Goal: Navigation & Orientation: Find specific page/section

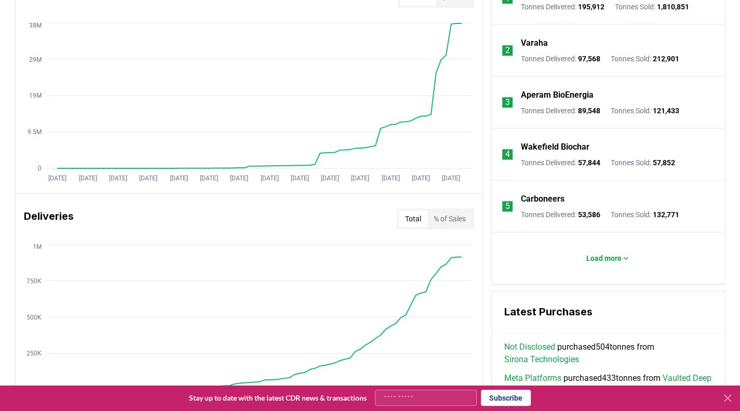
scroll to position [467, 0]
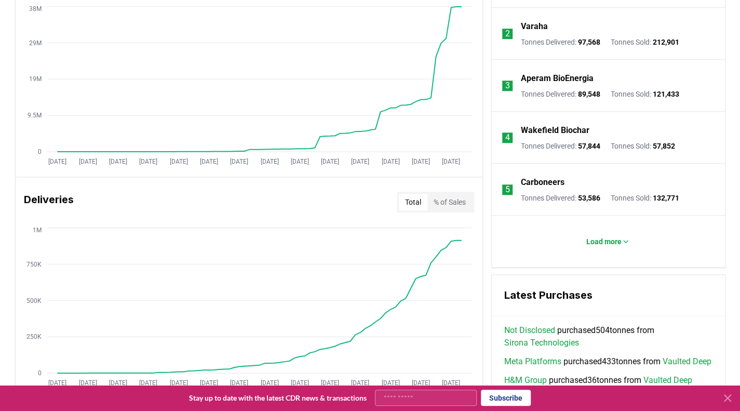
click at [463, 205] on button "% of Sales" at bounding box center [449, 202] width 45 height 17
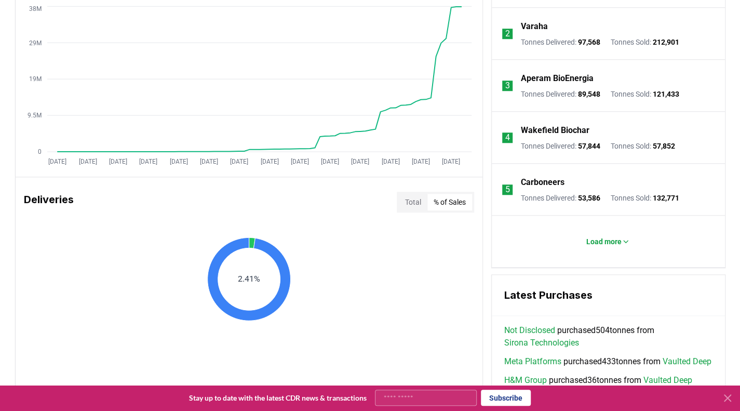
click at [409, 200] on button "Total" at bounding box center [413, 202] width 29 height 17
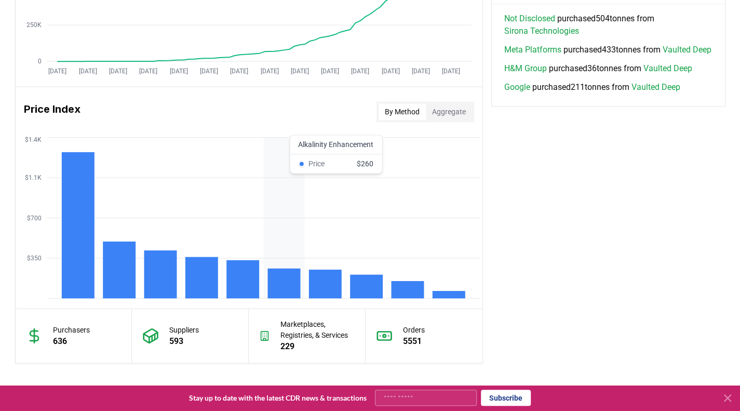
scroll to position [922, 0]
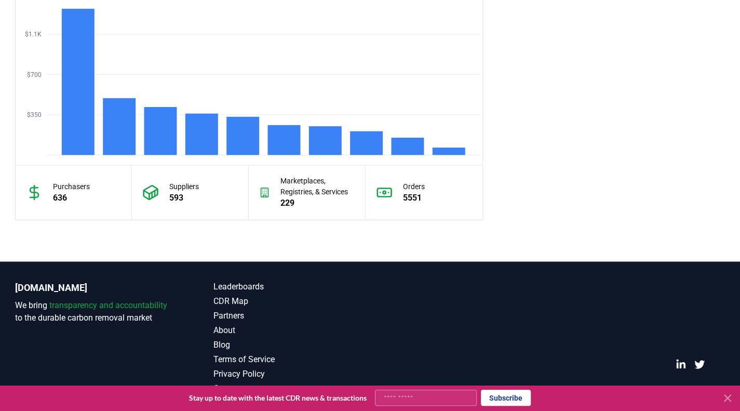
click at [728, 397] on icon at bounding box center [727, 398] width 6 height 6
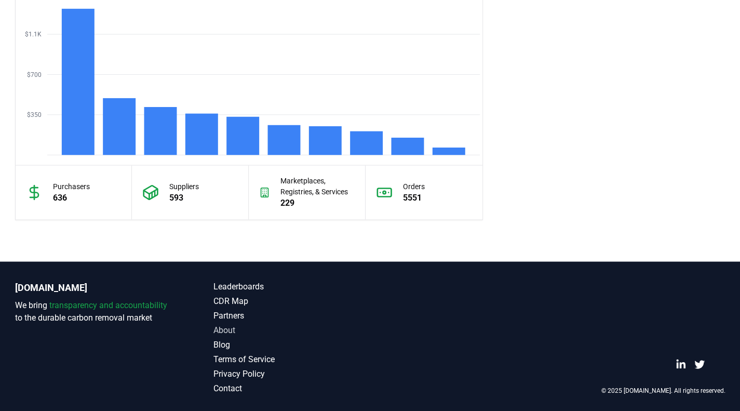
click at [234, 326] on link "About" at bounding box center [291, 329] width 157 height 12
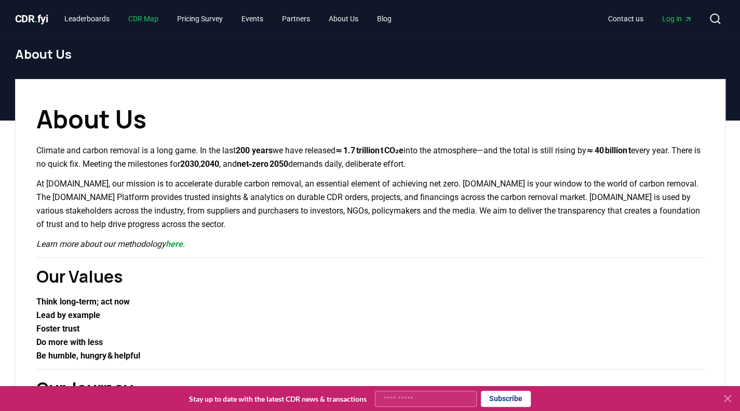
click at [133, 17] on link "CDR Map" at bounding box center [143, 18] width 47 height 19
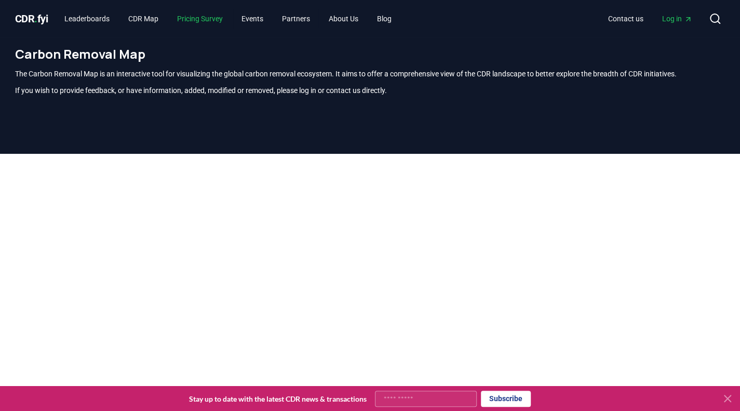
click at [190, 20] on link "Pricing Survey" at bounding box center [200, 18] width 62 height 19
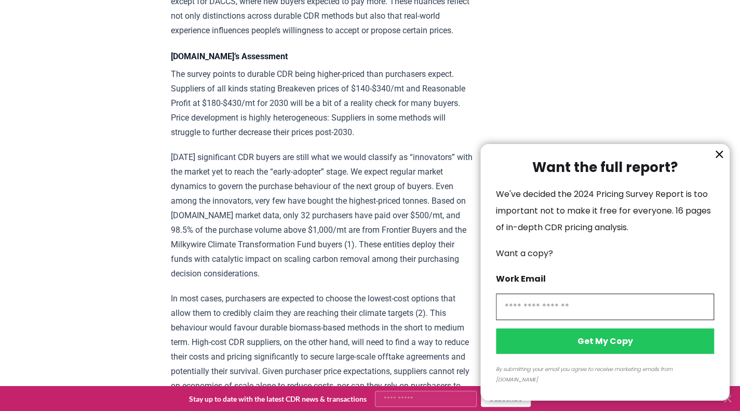
scroll to position [1506, 0]
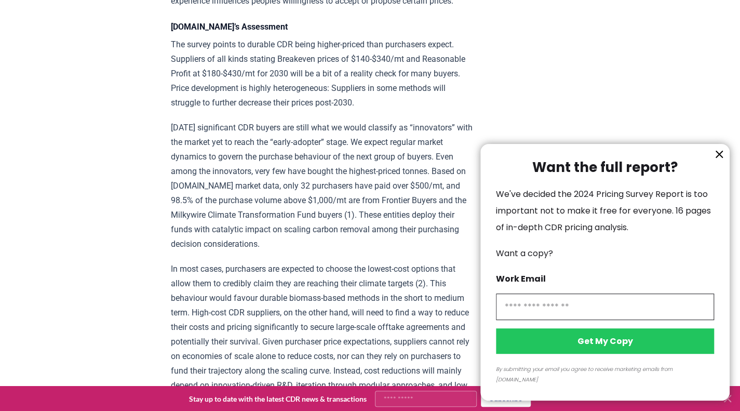
click at [719, 157] on icon "information" at bounding box center [719, 154] width 6 height 6
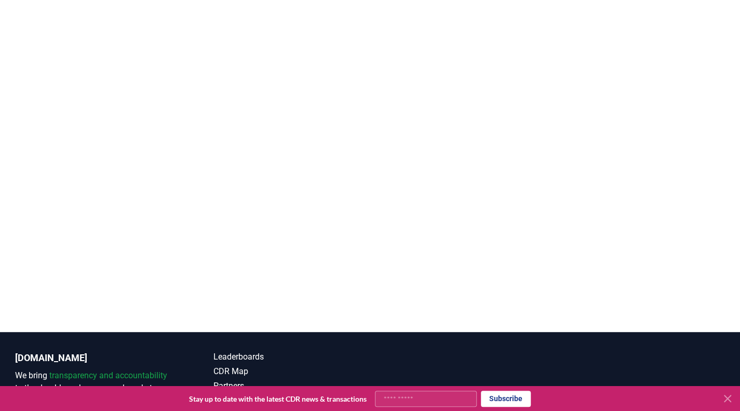
scroll to position [2378, 0]
